Goal: Task Accomplishment & Management: Manage account settings

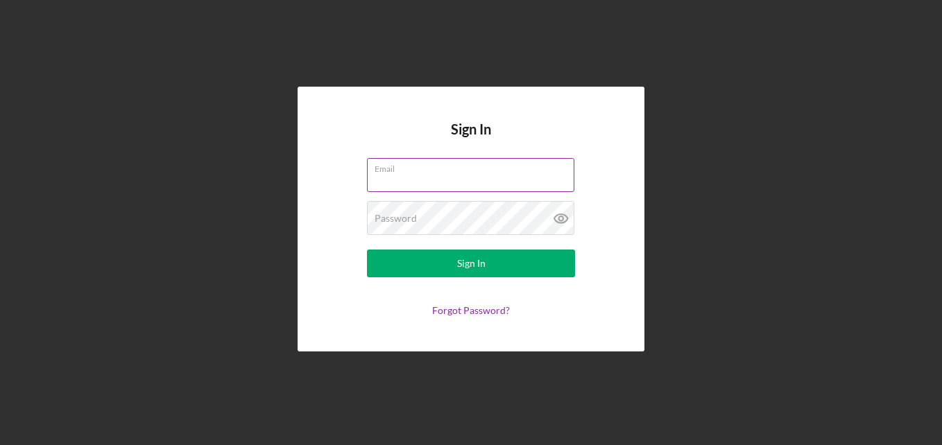
paste input "[EMAIL_ADDRESS][DOMAIN_NAME]"
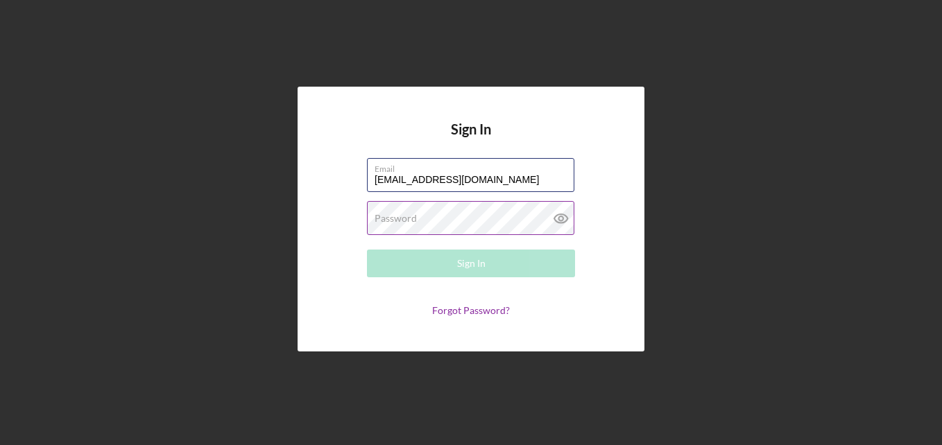
type input "[EMAIL_ADDRESS][DOMAIN_NAME]"
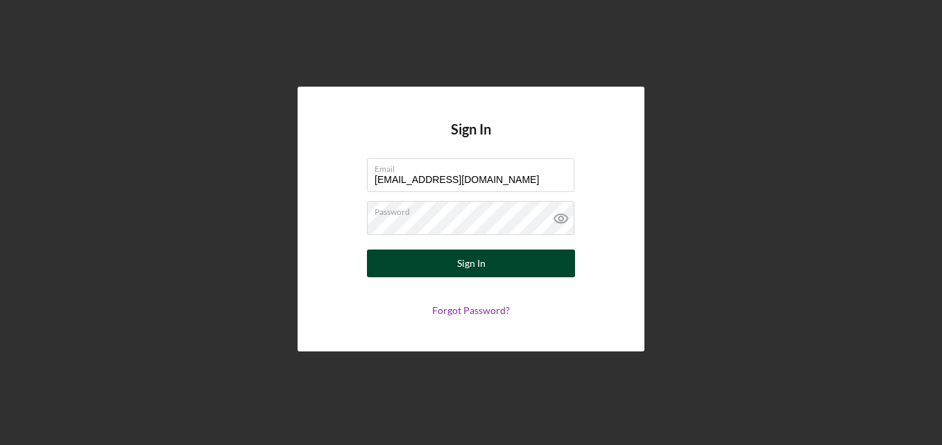
click at [423, 266] on button "Sign In" at bounding box center [471, 264] width 208 height 28
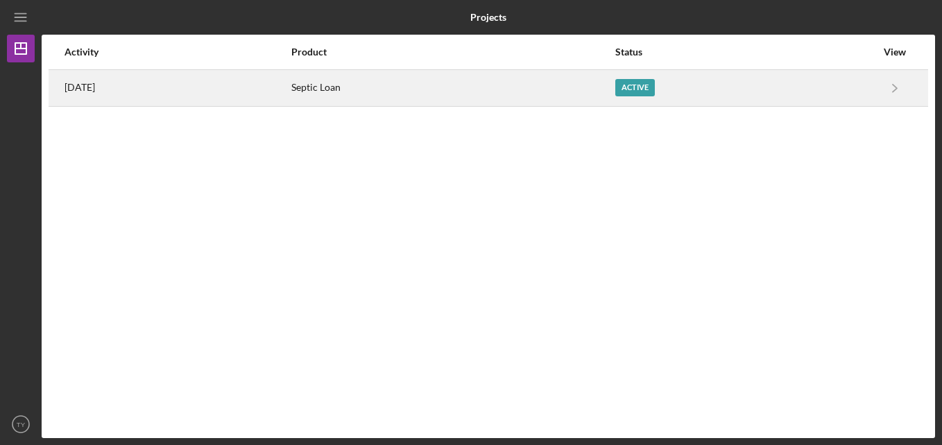
click at [655, 94] on div "Active" at bounding box center [635, 87] width 40 height 17
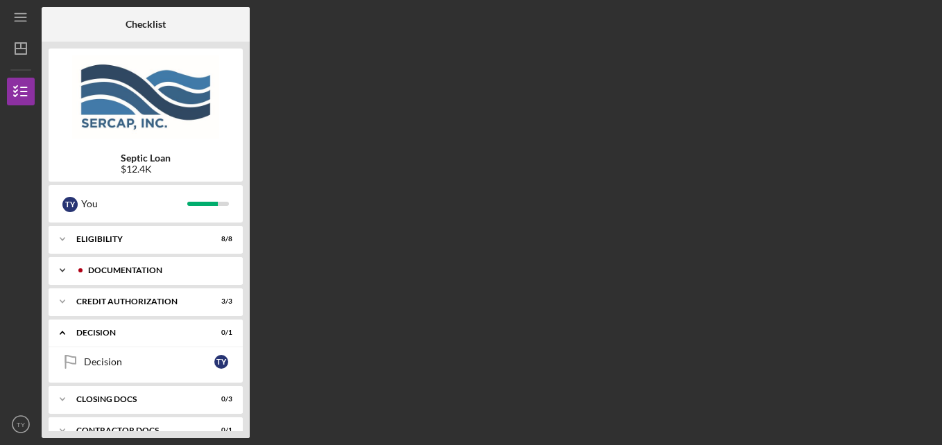
click at [100, 271] on div "Documentation" at bounding box center [156, 270] width 137 height 8
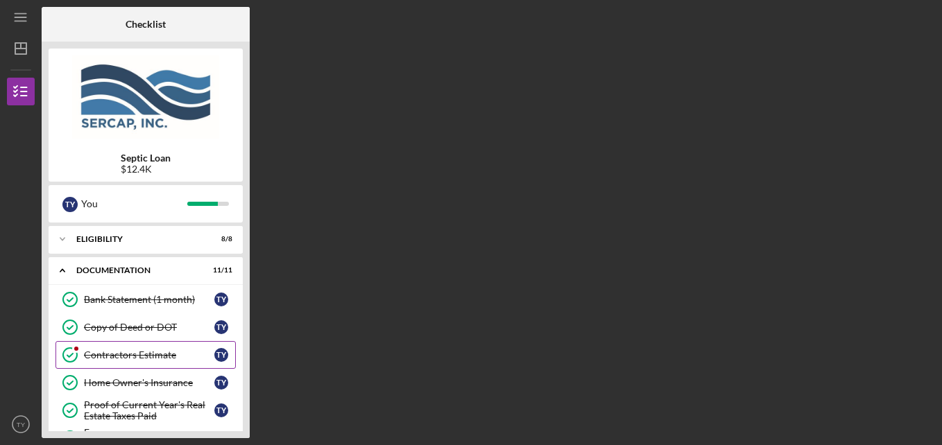
click at [119, 357] on div "Contractors Estimate" at bounding box center [149, 355] width 130 height 11
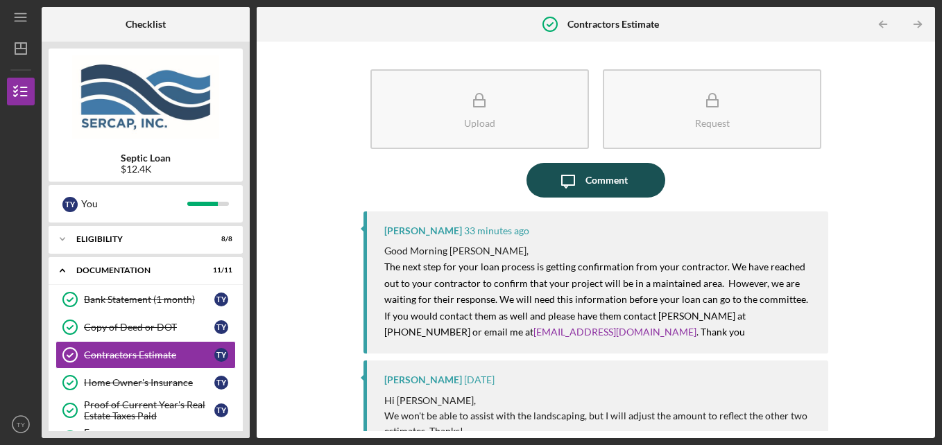
click at [589, 188] on div "Comment" at bounding box center [607, 180] width 42 height 35
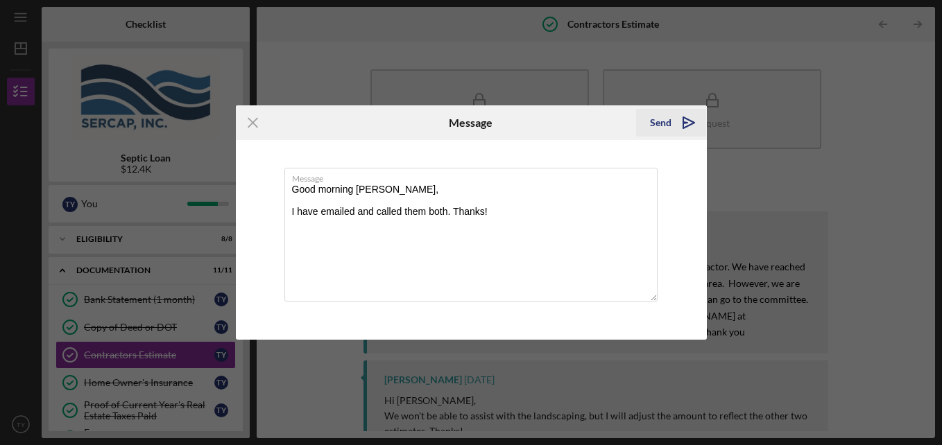
type textarea "Good morning [PERSON_NAME], I have emailed and called them both. Thanks!"
click at [672, 128] on icon "Icon/icon-invite-send" at bounding box center [689, 122] width 35 height 35
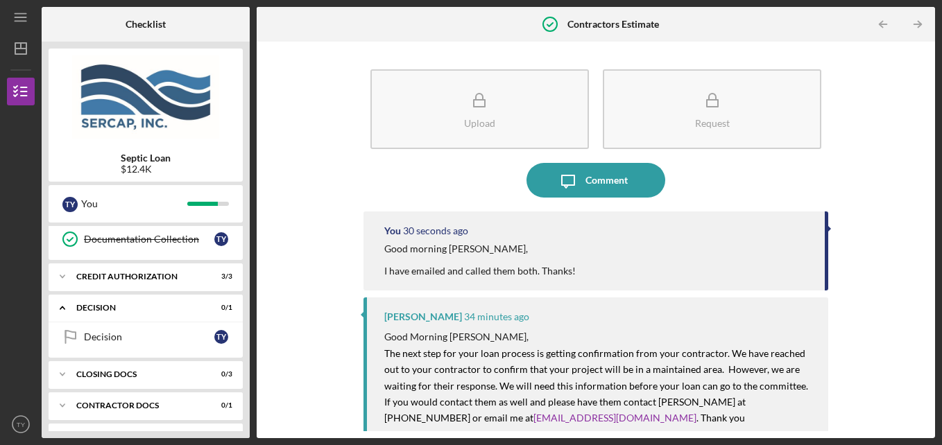
scroll to position [365, 0]
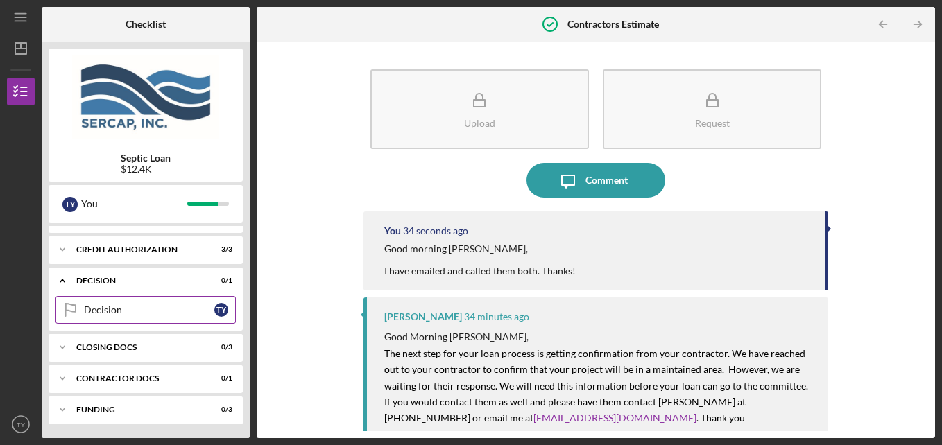
click at [138, 303] on link "Decision Decision T Y" at bounding box center [146, 310] width 180 height 28
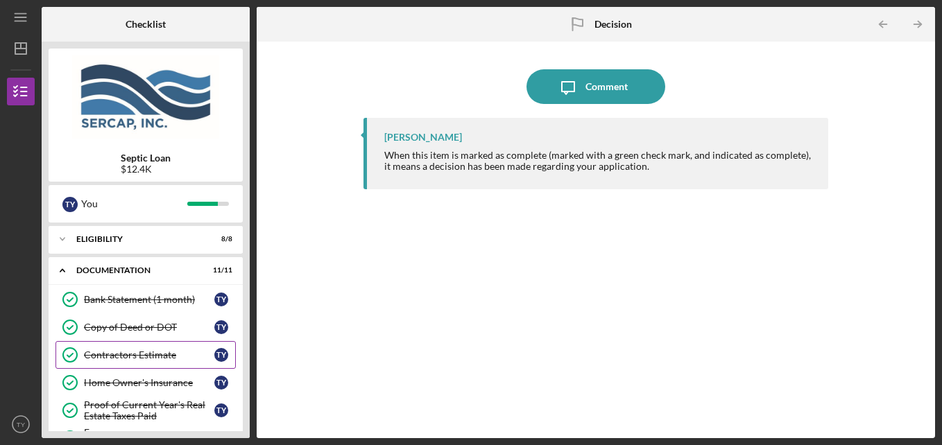
click at [140, 352] on div "Contractors Estimate" at bounding box center [149, 355] width 130 height 11
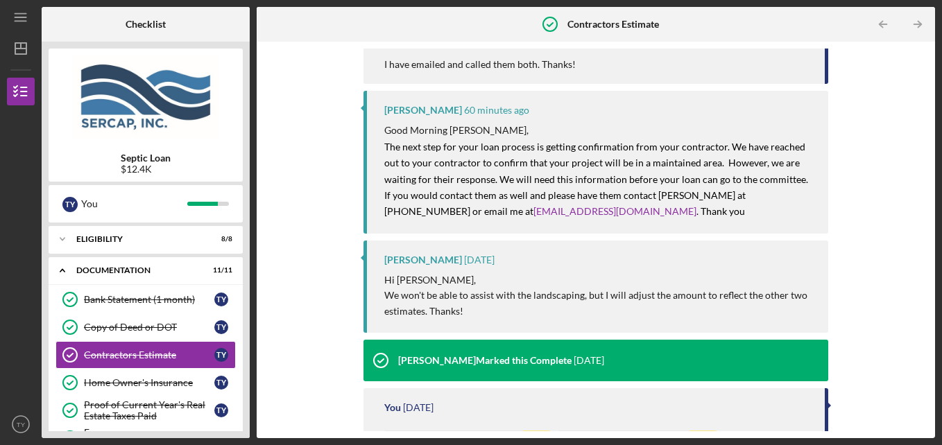
scroll to position [208, 0]
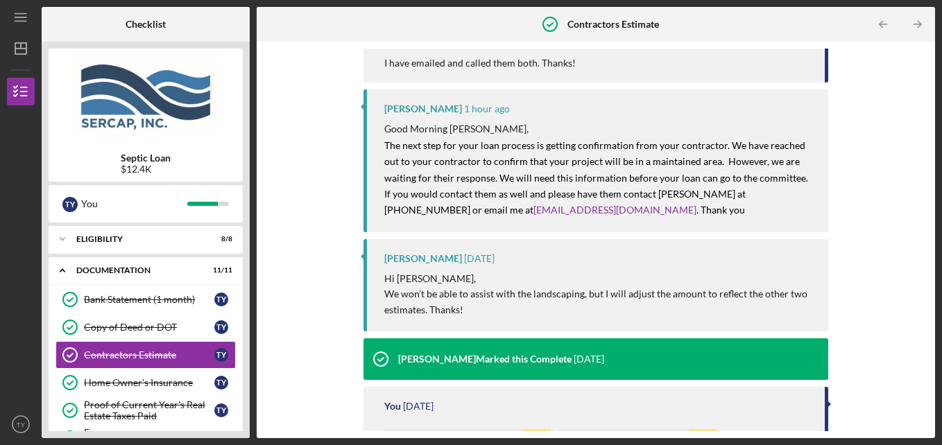
click at [347, 212] on div "Upload Request Icon/Message Comment You 37 minutes ago Good morning [PERSON_NAM…" at bounding box center [596, 240] width 665 height 383
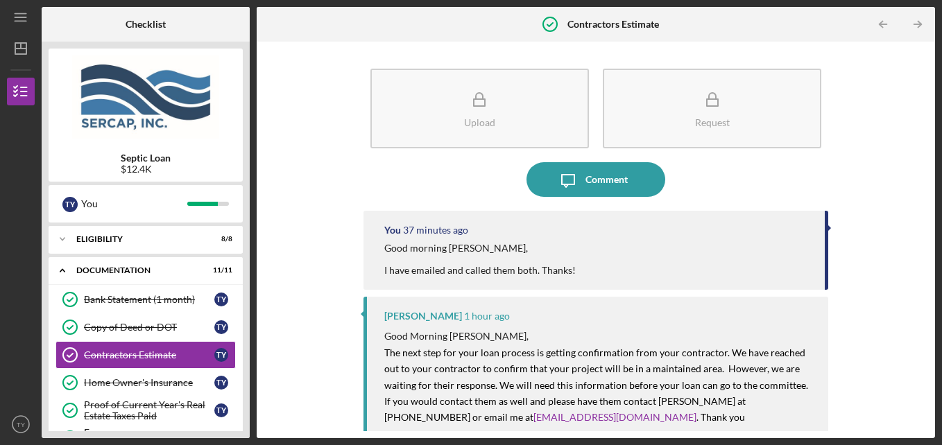
scroll to position [0, 0]
